Goal: Information Seeking & Learning: Learn about a topic

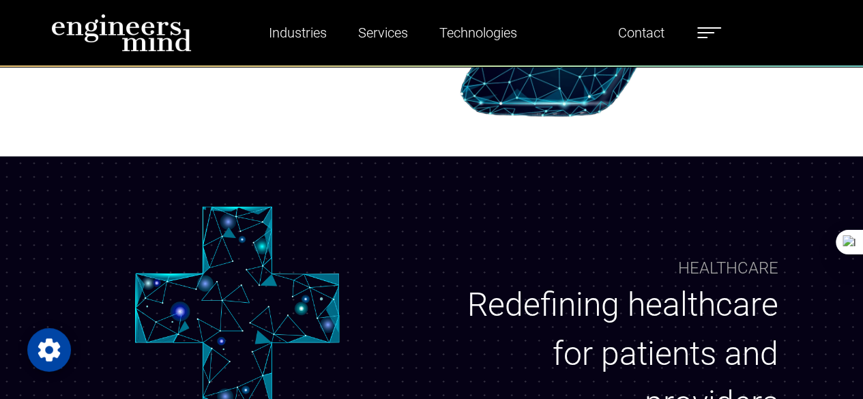
scroll to position [910, 0]
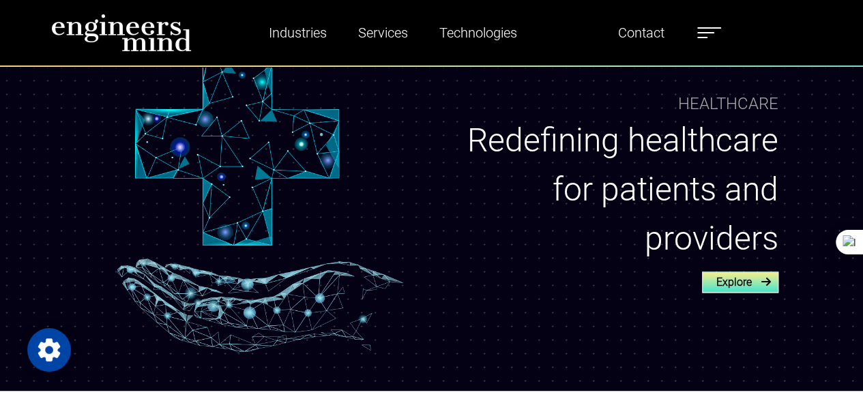
click at [759, 287] on link "Explore" at bounding box center [740, 282] width 76 height 21
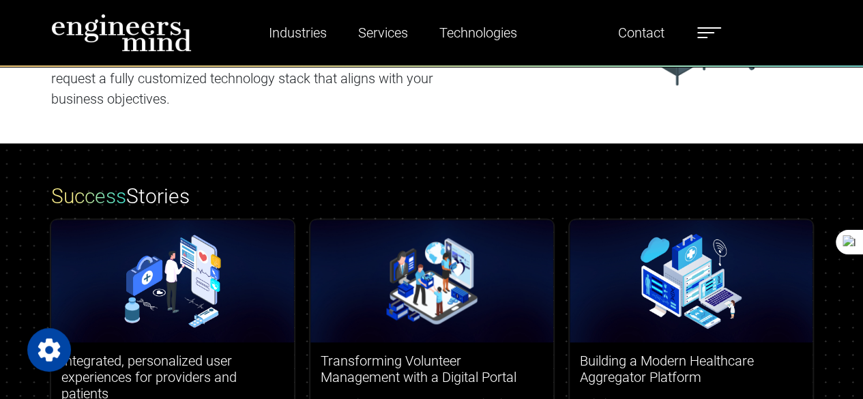
scroll to position [3503, 0]
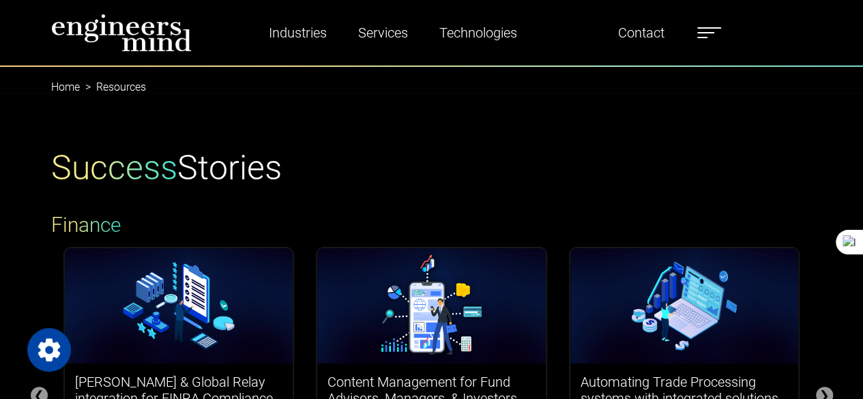
click at [709, 29] on label at bounding box center [709, 33] width 24 height 18
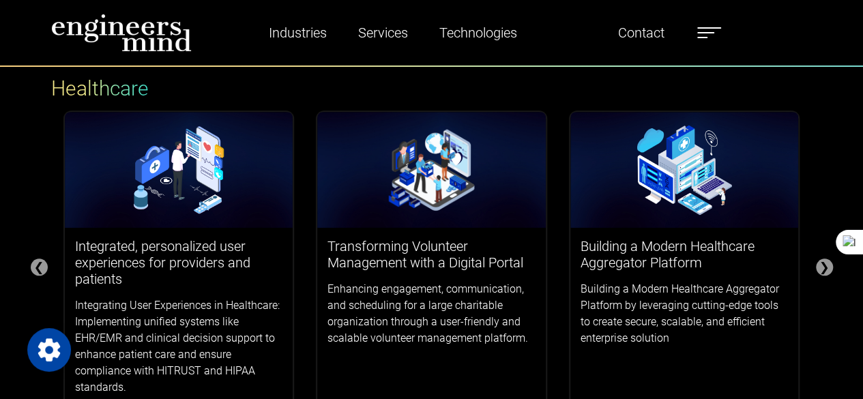
scroll to position [514, 0]
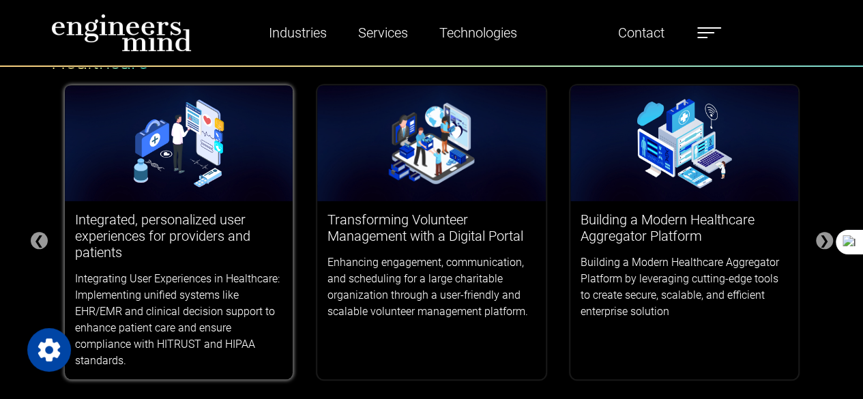
click at [132, 231] on h3 "Integrated, personalized user experiences for providers and patients" at bounding box center [179, 236] width 208 height 49
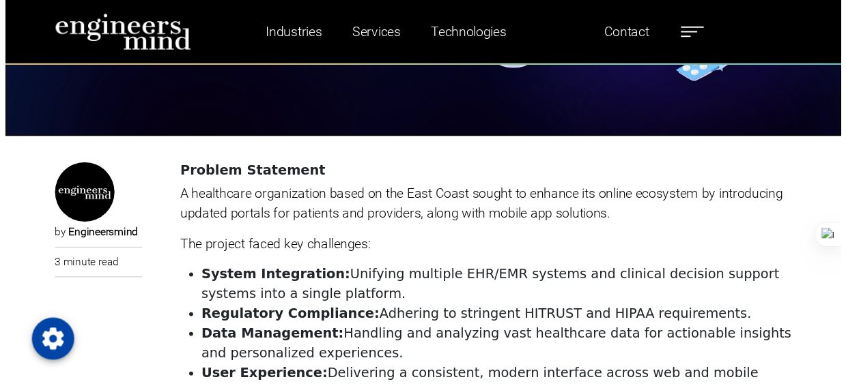
scroll to position [364, 0]
